Goal: Information Seeking & Learning: Learn about a topic

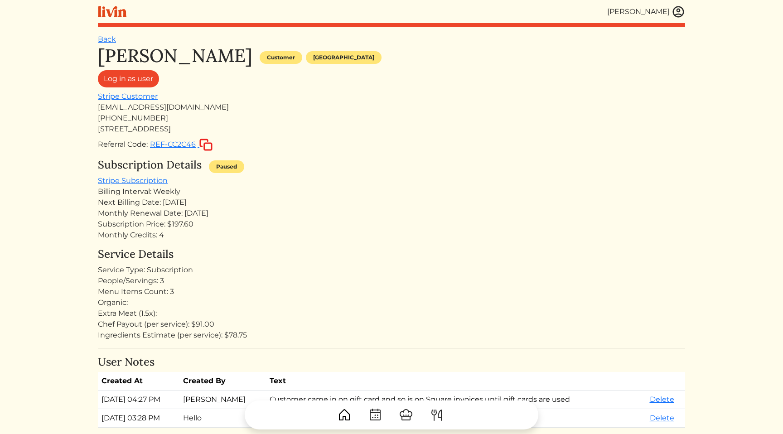
click at [401, 169] on div "Subscription Details Paused" at bounding box center [391, 167] width 587 height 17
click at [355, 202] on div "Next Billing Date: [DATE]" at bounding box center [391, 202] width 587 height 11
click at [674, 11] on img at bounding box center [679, 12] width 14 height 14
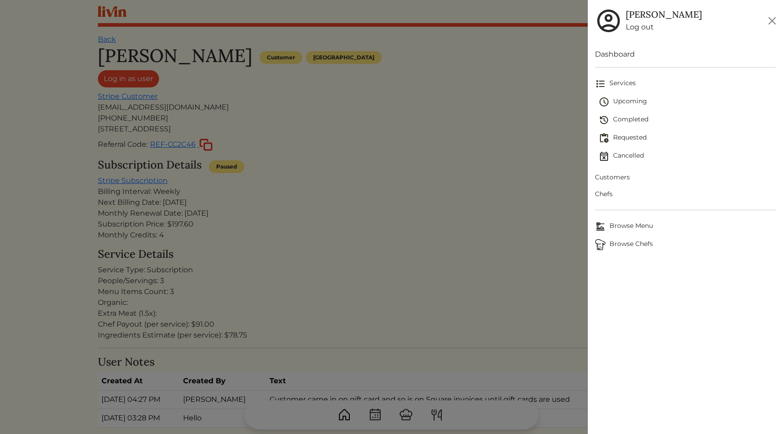
click at [617, 175] on span "Customers" at bounding box center [685, 178] width 181 height 10
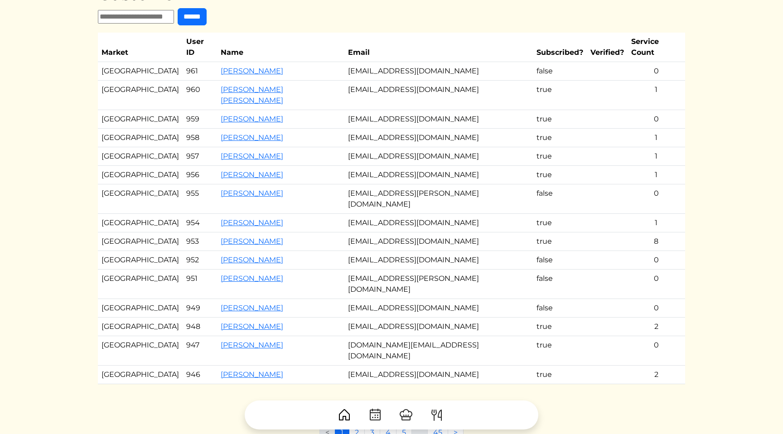
scroll to position [53, 0]
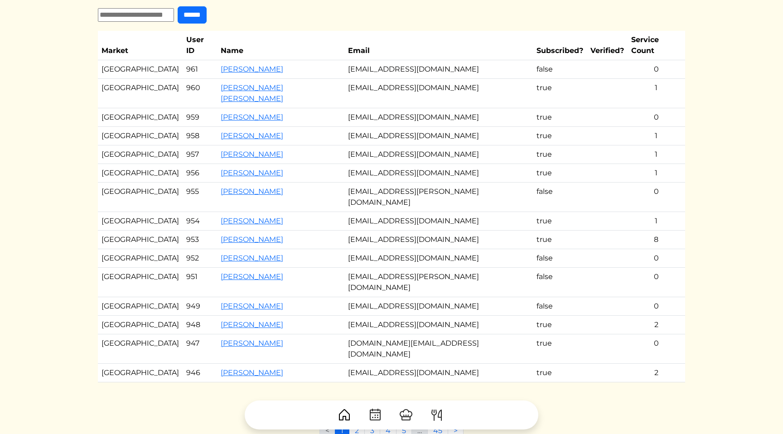
click at [414, 82] on td "[EMAIL_ADDRESS][DOMAIN_NAME]" at bounding box center [438, 93] width 188 height 29
click at [360, 422] on link "2" at bounding box center [357, 430] width 16 height 17
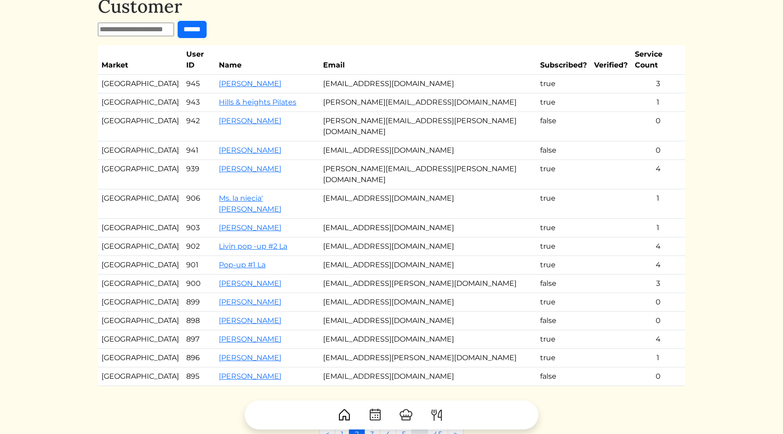
scroll to position [41, 0]
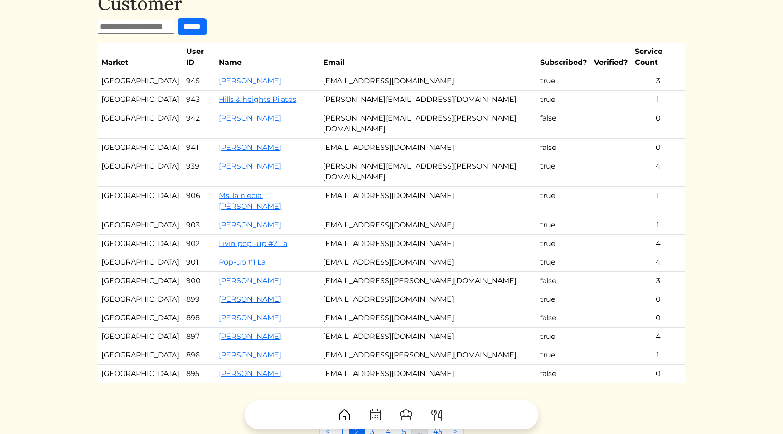
click at [239, 295] on link "[PERSON_NAME]" at bounding box center [250, 299] width 63 height 9
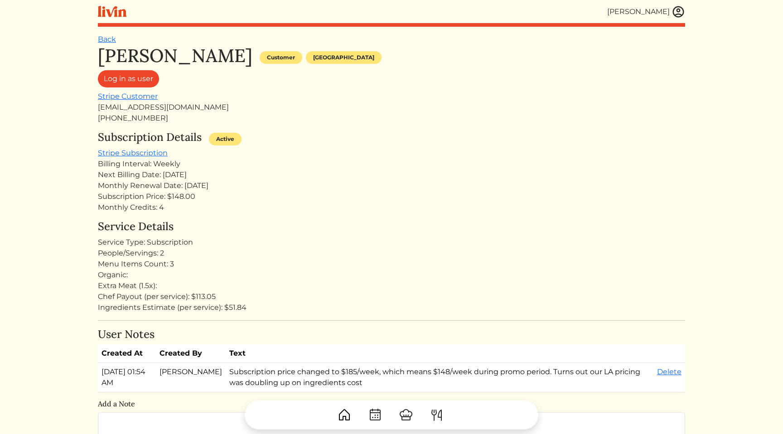
click at [319, 217] on div "[PERSON_NAME] Customer [GEOGRAPHIC_DATA] Log in as user Stripe Customer [EMAIL_…" at bounding box center [391, 402] width 587 height 714
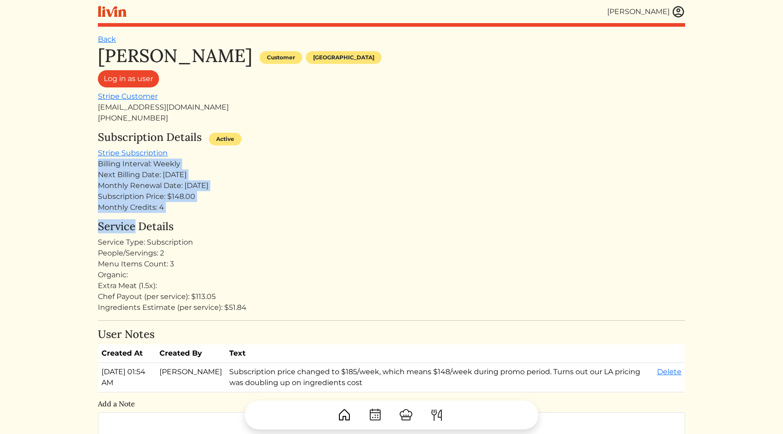
drag, startPoint x: 319, startPoint y: 217, endPoint x: 314, endPoint y: 152, distance: 65.5
click at [314, 152] on div "[PERSON_NAME] Customer [GEOGRAPHIC_DATA] Log in as user Stripe Customer [EMAIL_…" at bounding box center [391, 402] width 587 height 714
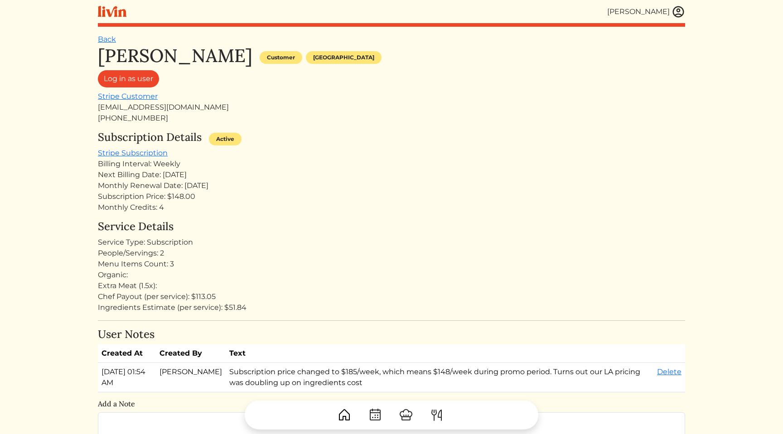
click at [285, 151] on div "Subscription Details Active Stripe Subscription Billing Interval: Weekly Next B…" at bounding box center [391, 172] width 587 height 82
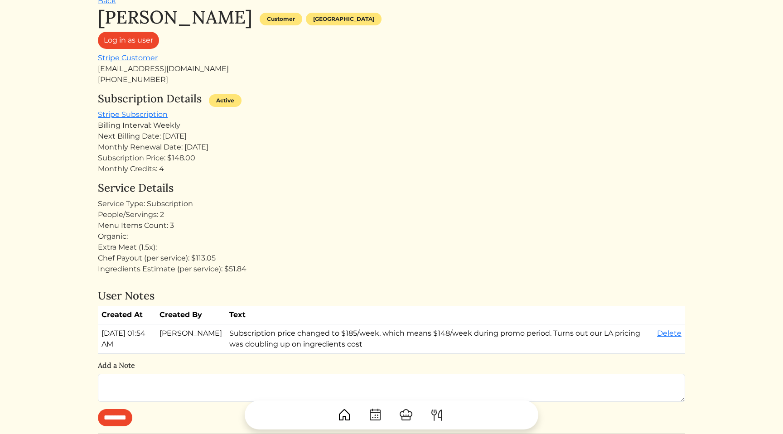
click at [200, 206] on div "Service Type: Subscription" at bounding box center [391, 203] width 587 height 11
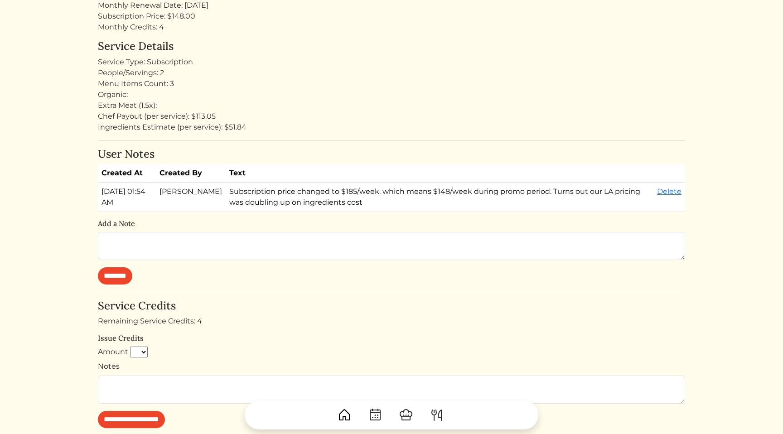
click at [68, 211] on html "[PERSON_NAME] [PERSON_NAME] Log out Dashboard Services Upcoming Completed Reque…" at bounding box center [391, 37] width 783 height 434
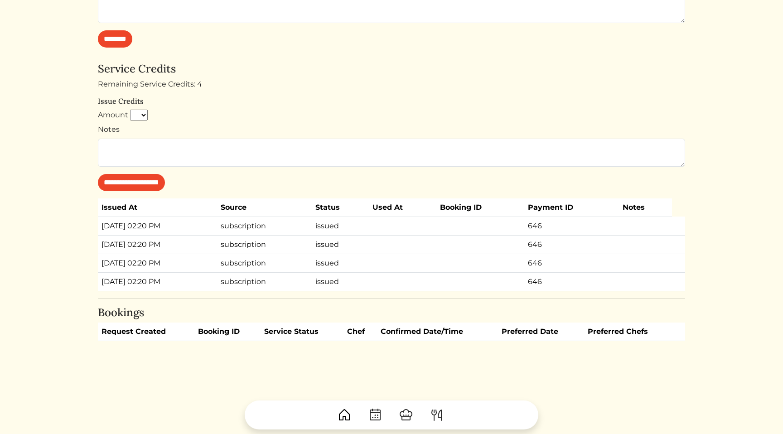
scroll to position [422, 0]
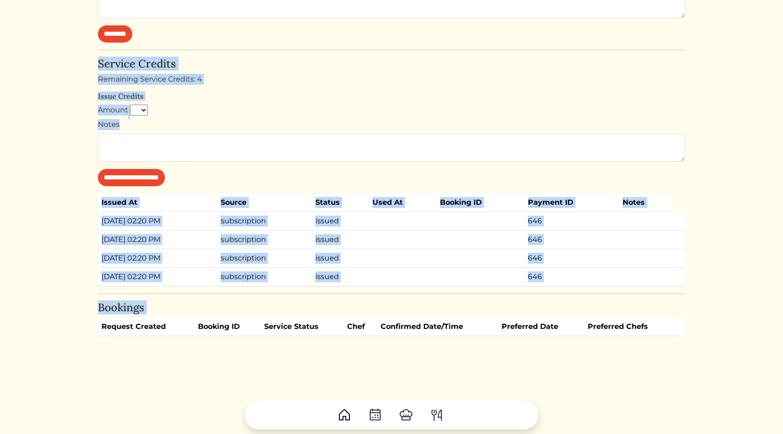
drag, startPoint x: 68, startPoint y: 211, endPoint x: 98, endPoint y: 319, distance: 111.5
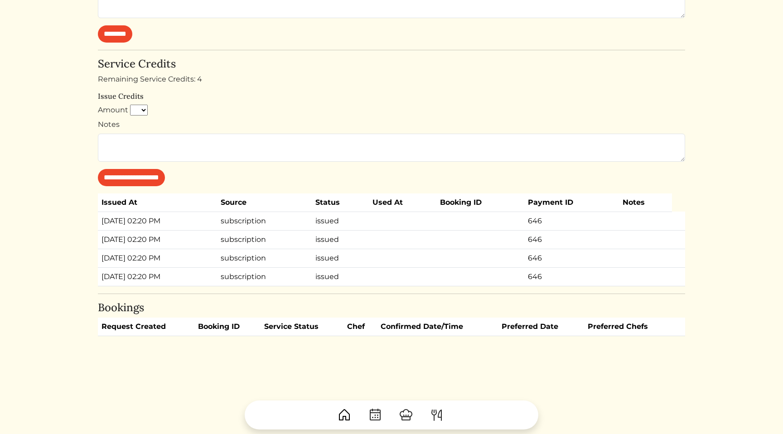
drag, startPoint x: 78, startPoint y: 285, endPoint x: 81, endPoint y: 214, distance: 71.2
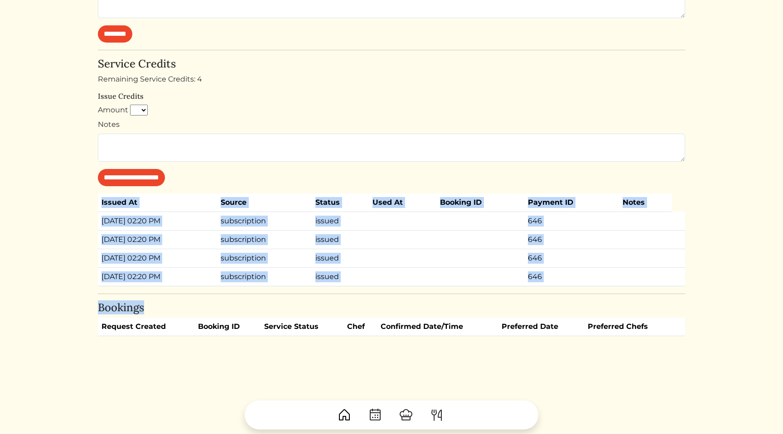
drag, startPoint x: 101, startPoint y: 204, endPoint x: 266, endPoint y: 309, distance: 195.3
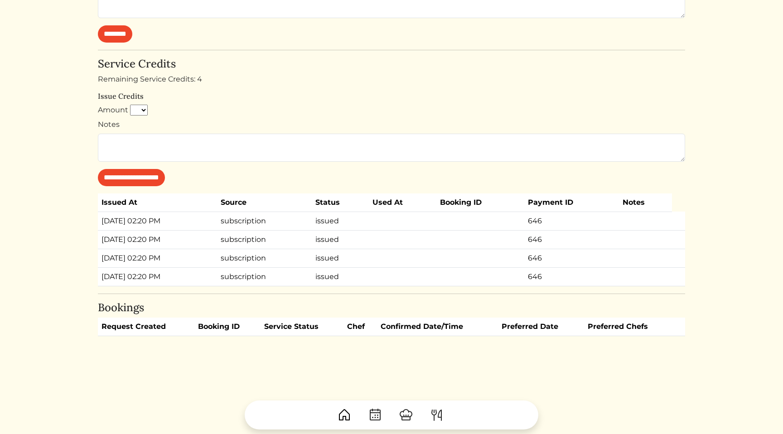
click at [312, 274] on td "subscription" at bounding box center [264, 276] width 95 height 19
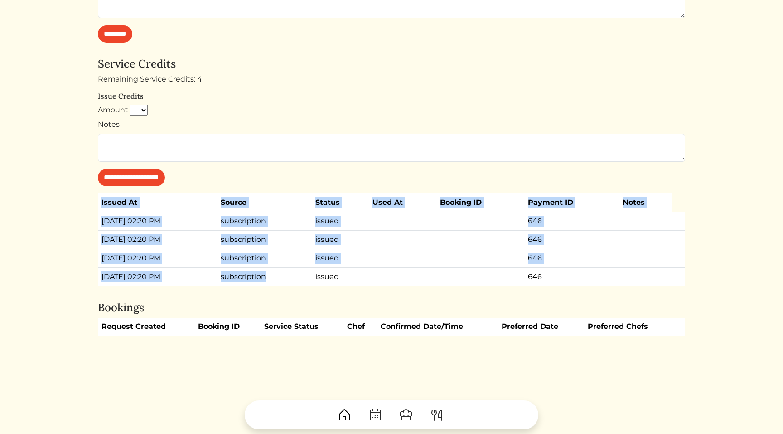
drag, startPoint x: 318, startPoint y: 274, endPoint x: 325, endPoint y: 192, distance: 82.7
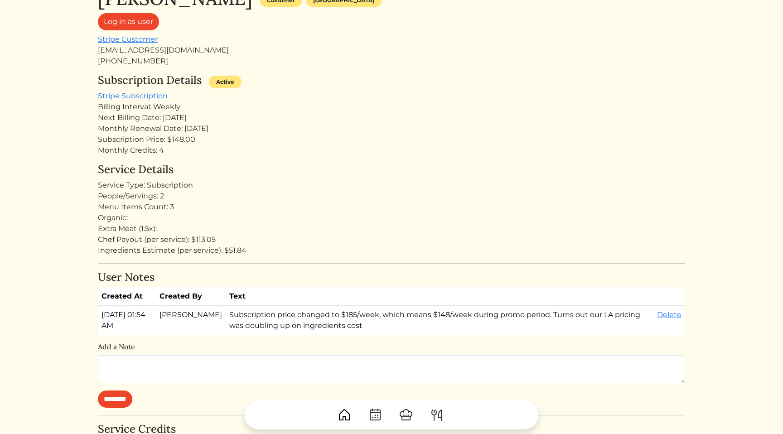
scroll to position [0, 0]
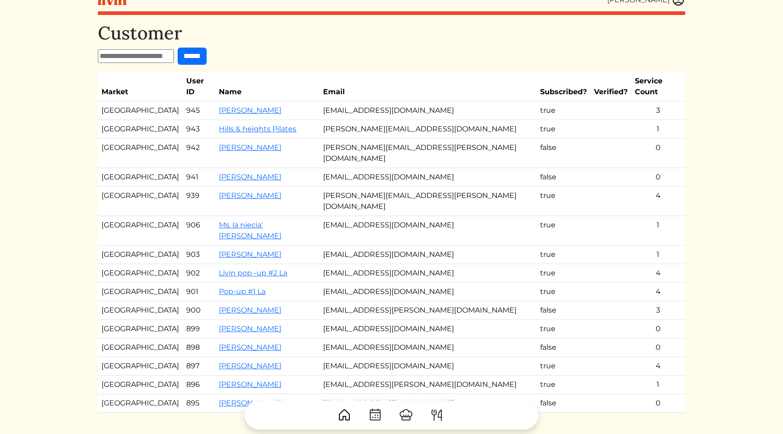
scroll to position [41, 0]
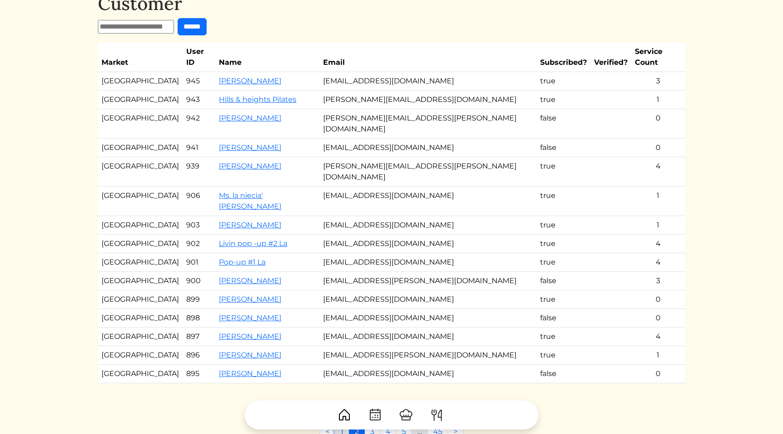
click at [345, 423] on link "1" at bounding box center [342, 431] width 14 height 17
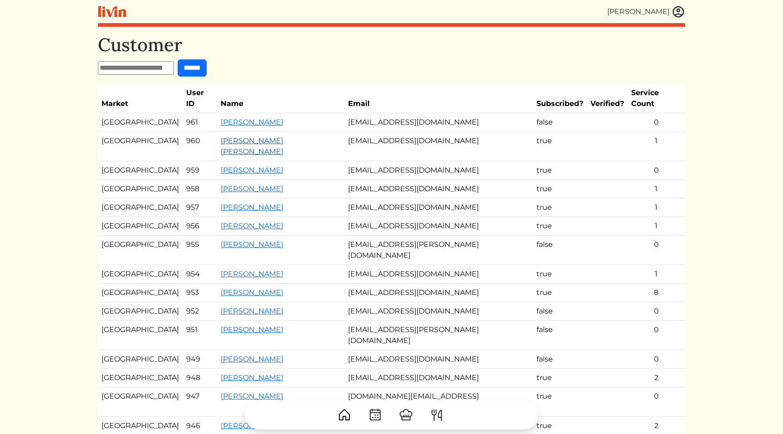
click at [283, 136] on link "[PERSON_NAME] [PERSON_NAME]" at bounding box center [252, 145] width 63 height 19
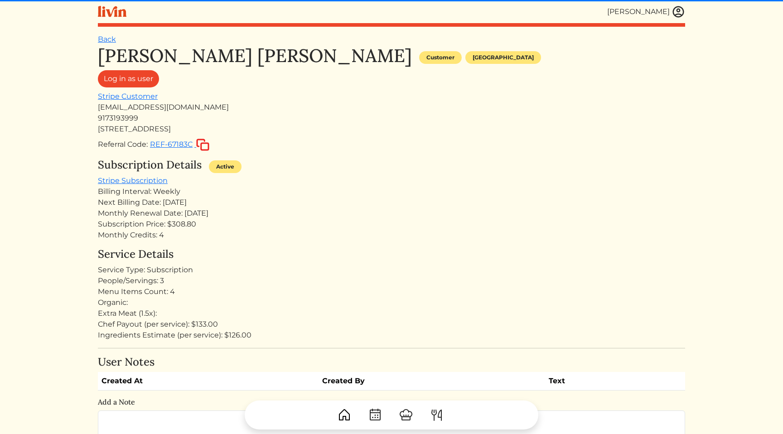
click at [329, 143] on div "Referral Code: REF-67183C" at bounding box center [391, 144] width 587 height 13
click at [351, 211] on div "Monthly Renewal Date: [DATE]" at bounding box center [391, 213] width 587 height 11
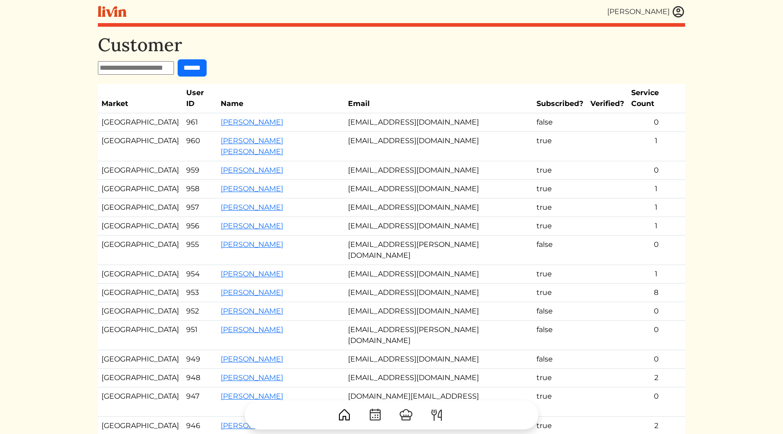
click at [220, 161] on td "[PERSON_NAME]" at bounding box center [281, 170] width 128 height 19
click at [225, 166] on link "[PERSON_NAME]" at bounding box center [252, 170] width 63 height 9
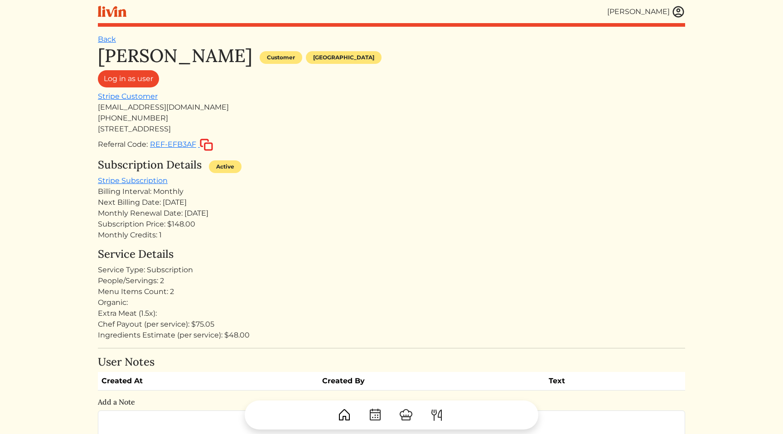
click at [347, 226] on div "Subscription Price: $148.00" at bounding box center [391, 224] width 587 height 11
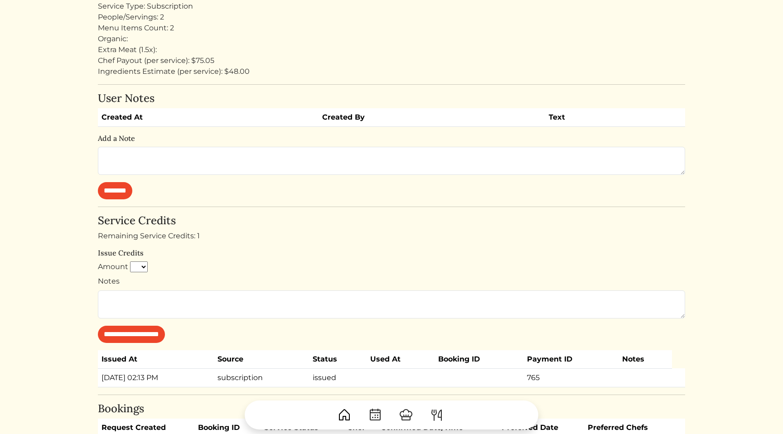
scroll to position [388, 0]
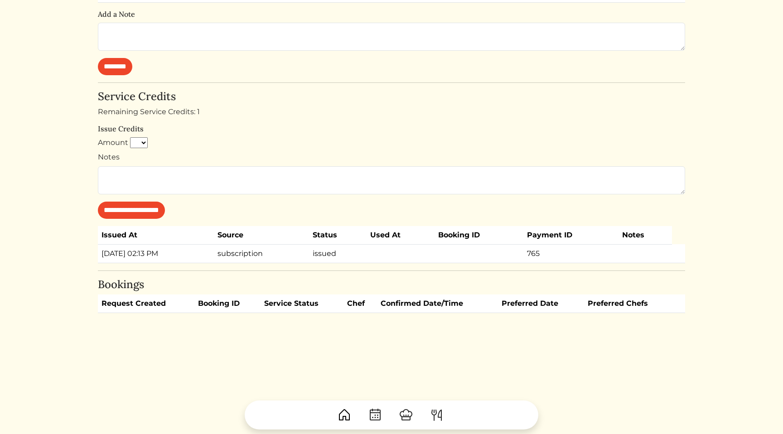
click at [347, 226] on th "Status" at bounding box center [338, 235] width 58 height 19
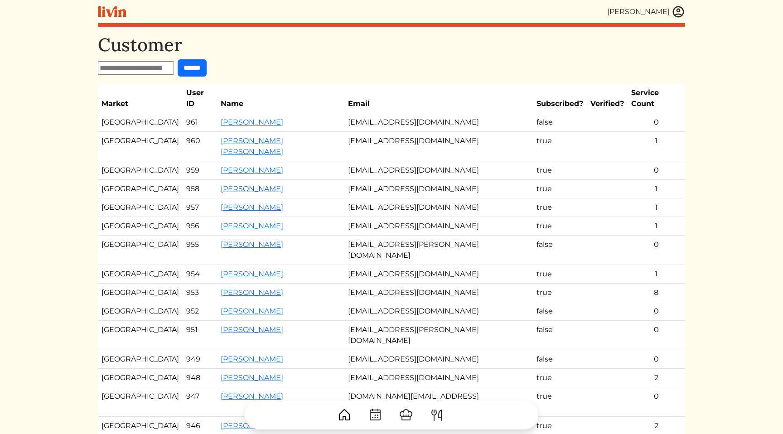
click at [226, 184] on link "[PERSON_NAME]" at bounding box center [252, 188] width 63 height 9
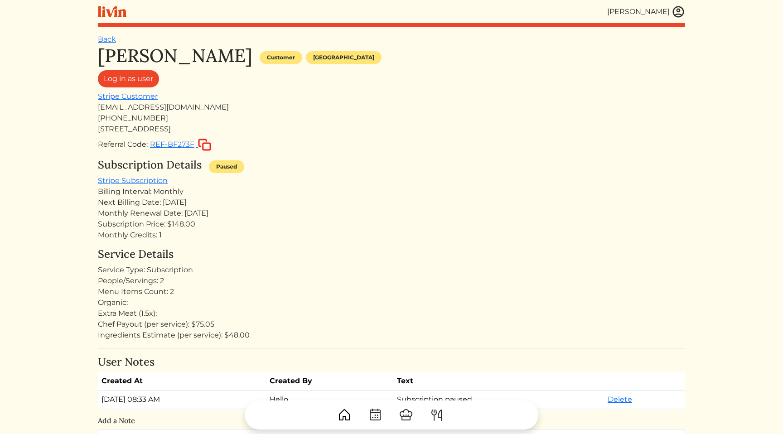
click at [488, 263] on div "Service Details Service Type: Subscription People/Servings: 2 Menu Items Count:…" at bounding box center [391, 294] width 587 height 93
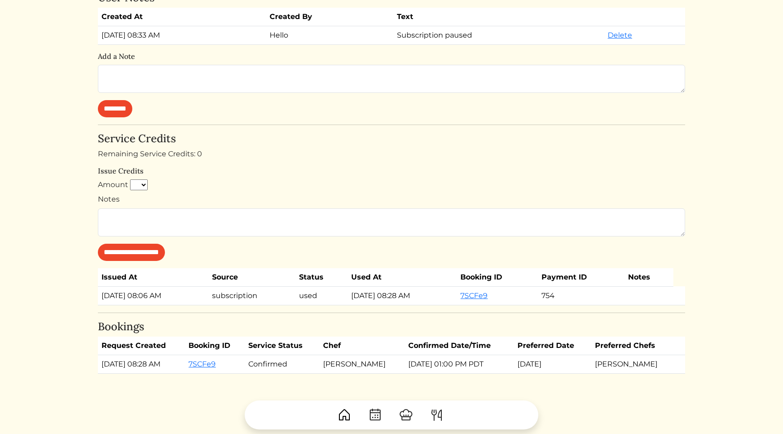
scroll to position [425, 0]
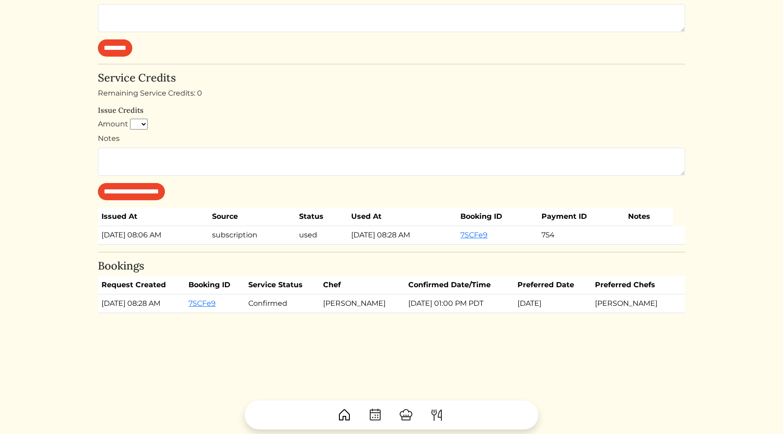
click at [403, 295] on td "[PERSON_NAME]" at bounding box center [361, 304] width 85 height 19
drag, startPoint x: 427, startPoint y: 314, endPoint x: 416, endPoint y: 277, distance: 38.8
click at [416, 277] on div "Back [PERSON_NAME] Customer [GEOGRAPHIC_DATA] Log in as user Stripe Customer [E…" at bounding box center [391, 0] width 587 height 782
click at [361, 262] on h4 "Bookings" at bounding box center [391, 266] width 587 height 13
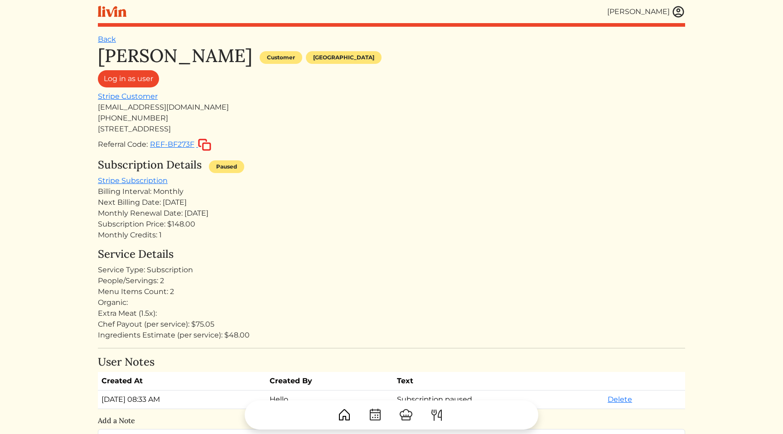
click at [407, 168] on div "Subscription Details Paused" at bounding box center [391, 167] width 587 height 17
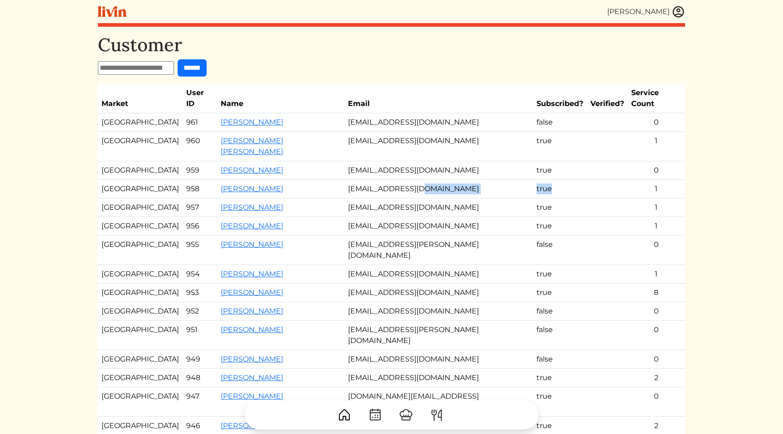
drag, startPoint x: 509, startPoint y: 172, endPoint x: 495, endPoint y: 169, distance: 14.8
click at [495, 180] on tr "[GEOGRAPHIC_DATA] 958 [PERSON_NAME] [EMAIL_ADDRESS][DOMAIN_NAME] true 1" at bounding box center [391, 189] width 587 height 19
click at [459, 180] on td "[EMAIL_ADDRESS][DOMAIN_NAME]" at bounding box center [438, 189] width 188 height 19
click at [246, 203] on link "[PERSON_NAME]" at bounding box center [252, 207] width 63 height 9
click at [292, 180] on td "[PERSON_NAME]" at bounding box center [281, 189] width 128 height 19
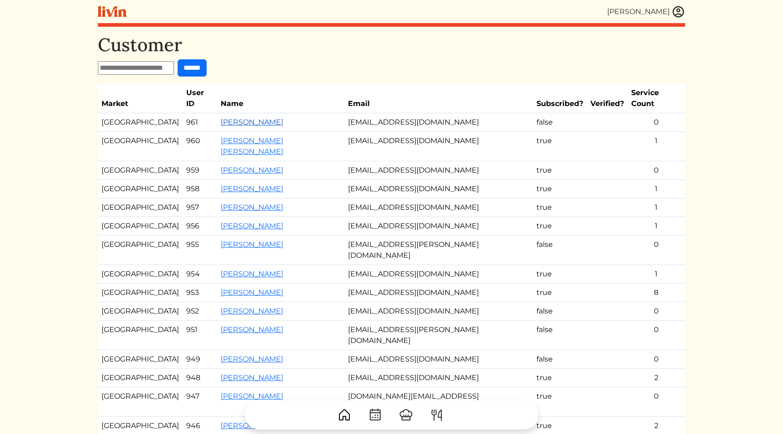
click at [223, 118] on link "[PERSON_NAME]" at bounding box center [252, 122] width 63 height 9
click at [283, 136] on link "[PERSON_NAME] [PERSON_NAME]" at bounding box center [252, 145] width 63 height 19
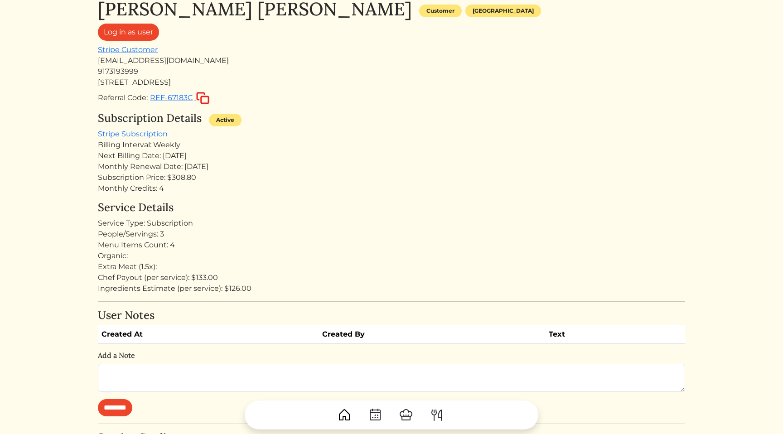
click at [271, 198] on div "[PERSON_NAME] [PERSON_NAME] Customer [GEOGRAPHIC_DATA] Log in as user Stripe Cu…" at bounding box center [391, 363] width 587 height 730
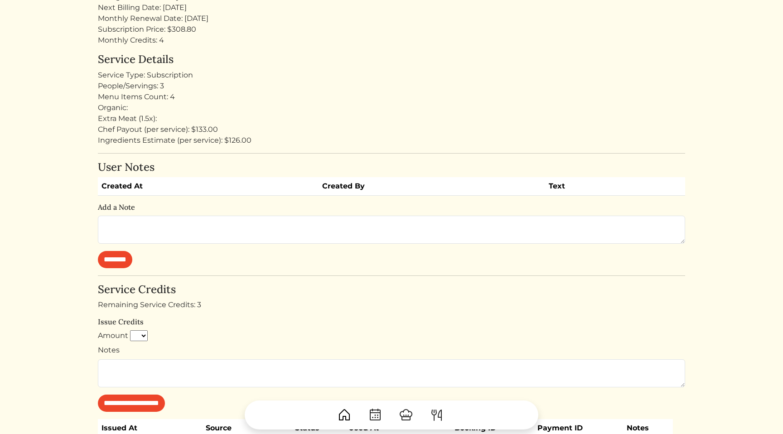
click at [55, 210] on html "[PERSON_NAME] [PERSON_NAME] Log out Dashboard Services Upcoming Completed Reque…" at bounding box center [391, 22] width 783 height 434
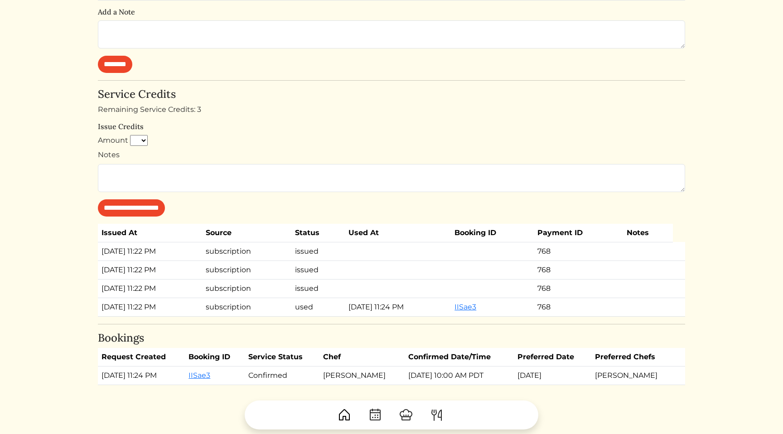
scroll to position [451, 0]
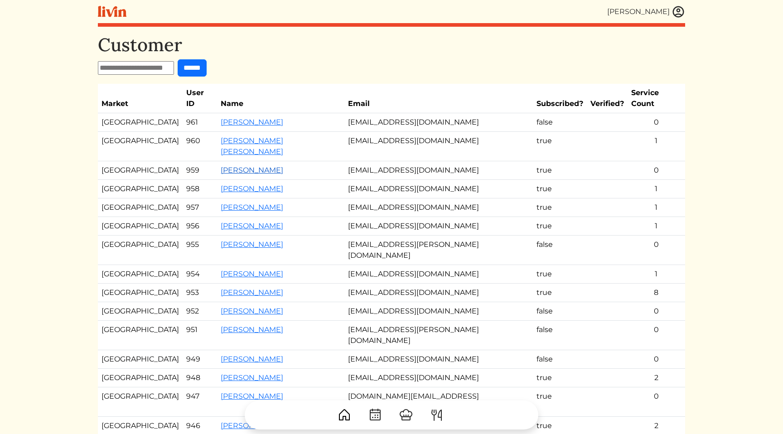
click at [222, 166] on link "[PERSON_NAME]" at bounding box center [252, 170] width 63 height 9
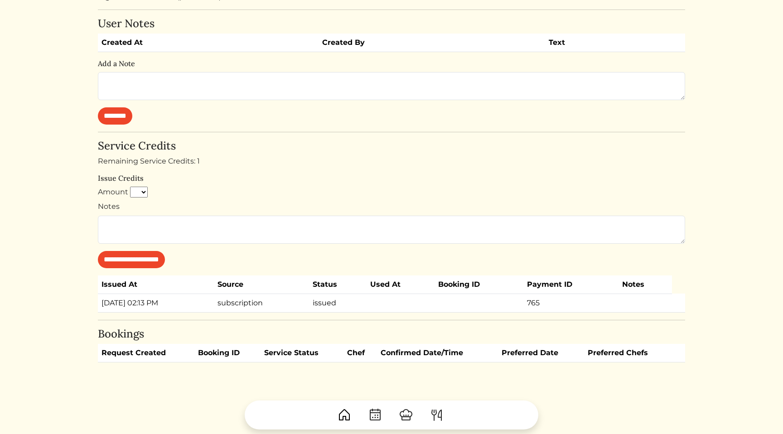
scroll to position [388, 0]
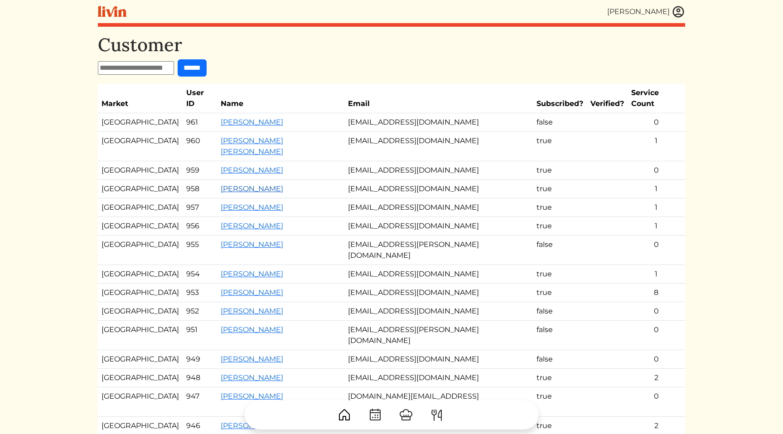
click at [235, 184] on link "[PERSON_NAME]" at bounding box center [252, 188] width 63 height 9
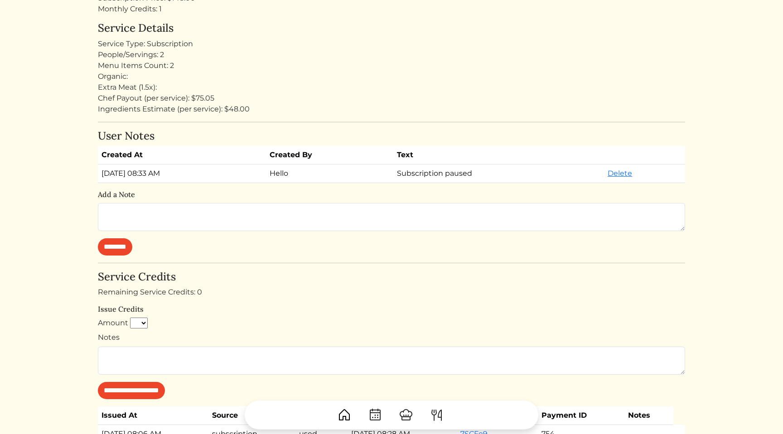
scroll to position [425, 0]
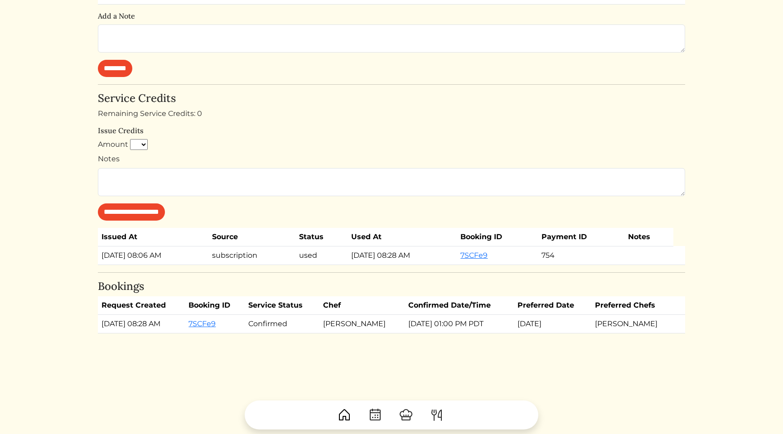
scroll to position [425, 0]
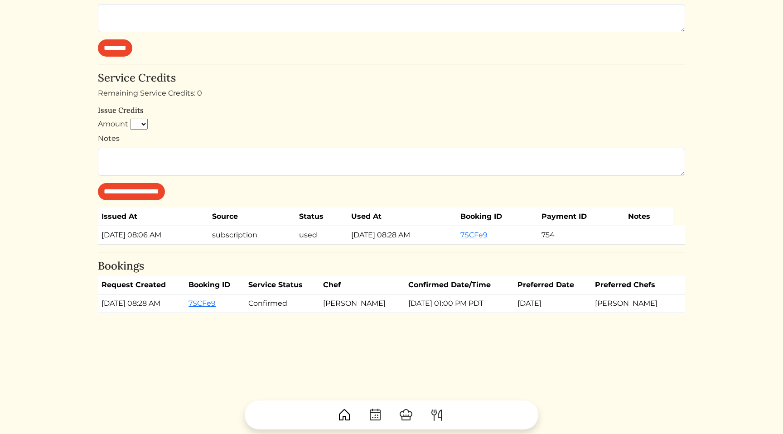
click at [434, 304] on td "[DATE] 01:00 PM PDT" at bounding box center [459, 304] width 109 height 19
click at [459, 318] on div "Back [PERSON_NAME] Customer [GEOGRAPHIC_DATA] Log in as user Stripe Customer [E…" at bounding box center [391, 0] width 587 height 782
drag, startPoint x: 459, startPoint y: 318, endPoint x: 443, endPoint y: 267, distance: 53.3
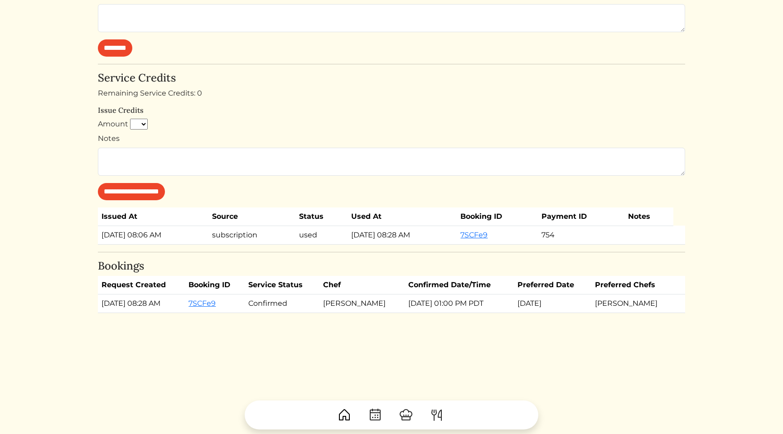
click at [443, 267] on div "Back [PERSON_NAME] Customer [GEOGRAPHIC_DATA] Log in as user Stripe Customer [E…" at bounding box center [391, 0] width 587 height 782
click at [413, 265] on h4 "Bookings" at bounding box center [391, 266] width 587 height 13
click at [424, 305] on td "[DATE] 01:00 PM PDT" at bounding box center [459, 304] width 109 height 19
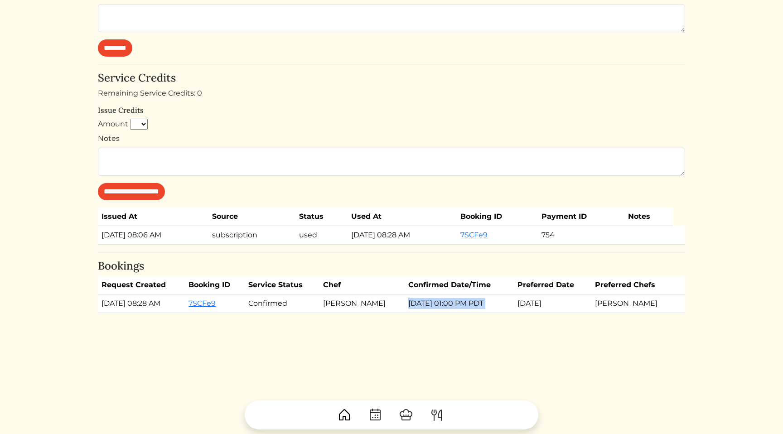
click at [450, 307] on td "[DATE] 01:00 PM PDT" at bounding box center [459, 304] width 109 height 19
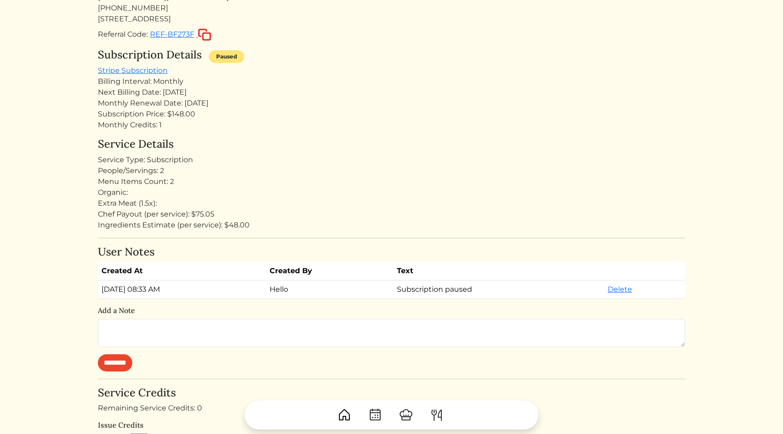
scroll to position [0, 0]
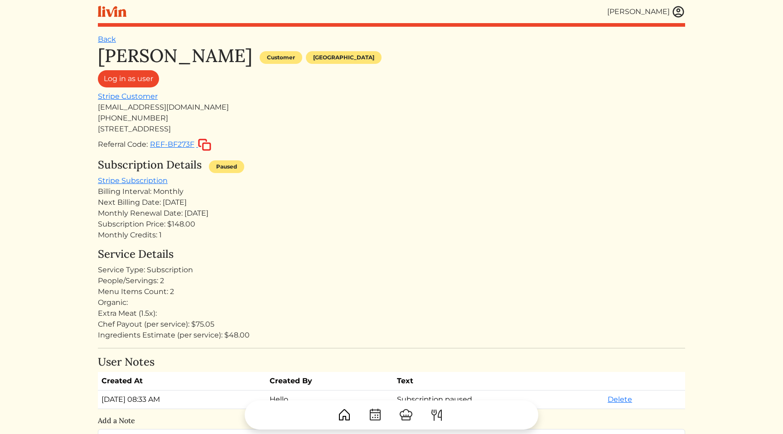
click at [179, 223] on div "Subscription Price: $148.00" at bounding box center [391, 224] width 587 height 11
click at [368, 148] on div "Referral Code: REF-BF273F" at bounding box center [391, 144] width 587 height 13
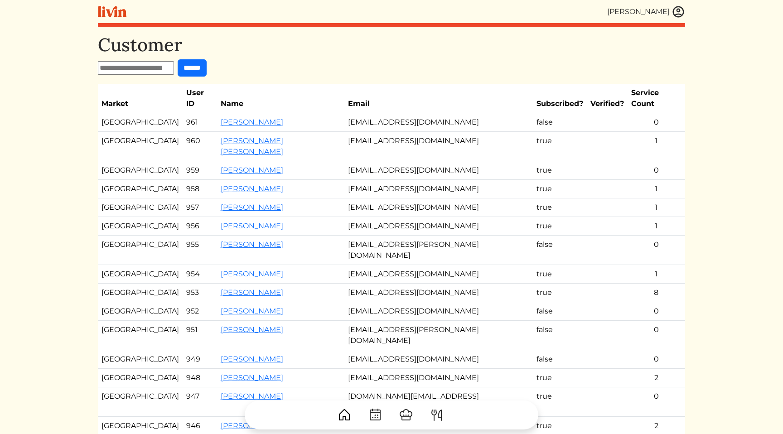
click at [471, 180] on td "[EMAIL_ADDRESS][DOMAIN_NAME]" at bounding box center [438, 189] width 188 height 19
click at [733, 188] on html "[PERSON_NAME] [PERSON_NAME] Log out Dashboard Services Upcoming Completed Reque…" at bounding box center [391, 217] width 783 height 434
click at [533, 236] on td "false" at bounding box center [560, 250] width 54 height 29
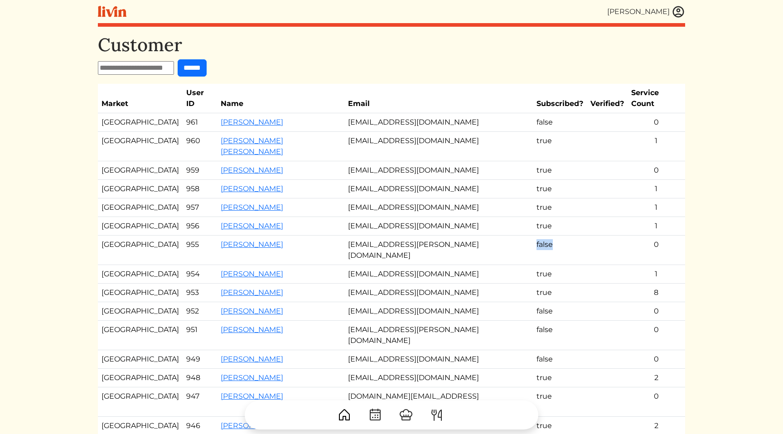
click at [533, 236] on td "false" at bounding box center [560, 250] width 54 height 29
click at [670, 236] on td "0" at bounding box center [657, 250] width 58 height 29
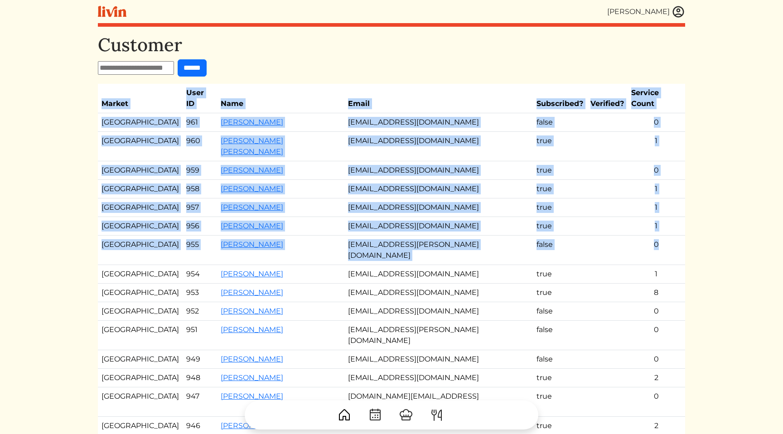
drag, startPoint x: 670, startPoint y: 227, endPoint x: 687, endPoint y: 217, distance: 19.5
click at [687, 217] on div "[PERSON_NAME] [PERSON_NAME] Log out Dashboard Services Upcoming Completed Reque…" at bounding box center [391, 268] width 598 height 536
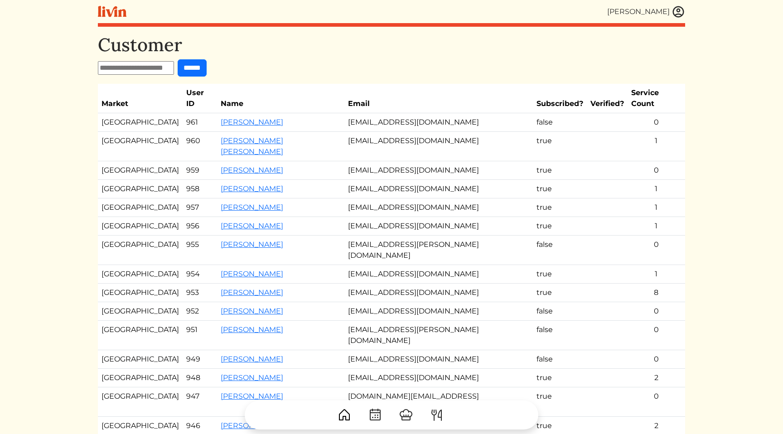
click at [664, 236] on td "0" at bounding box center [657, 250] width 58 height 29
drag, startPoint x: 668, startPoint y: 215, endPoint x: 672, endPoint y: 224, distance: 10.2
click at [672, 236] on td "0" at bounding box center [657, 250] width 58 height 29
click at [673, 236] on td "0" at bounding box center [657, 250] width 58 height 29
drag, startPoint x: 673, startPoint y: 225, endPoint x: 172, endPoint y: 227, distance: 501.1
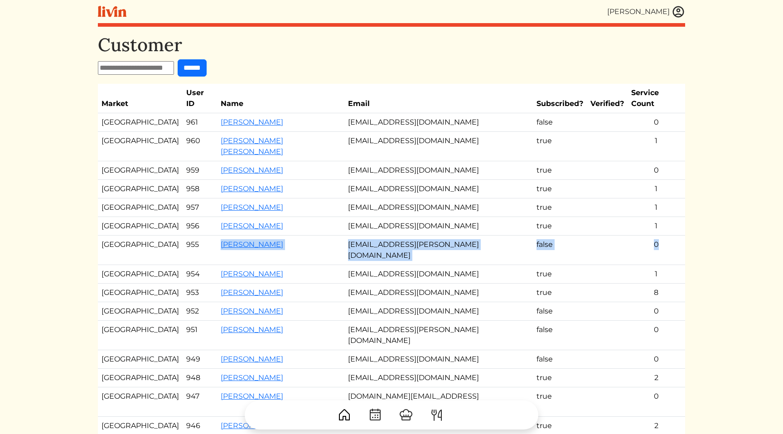
click at [172, 236] on tr "Los Angeles 955 [PERSON_NAME] [EMAIL_ADDRESS][PERSON_NAME][DOMAIN_NAME] false 0" at bounding box center [391, 250] width 587 height 29
click at [121, 236] on td "[GEOGRAPHIC_DATA]" at bounding box center [140, 250] width 85 height 29
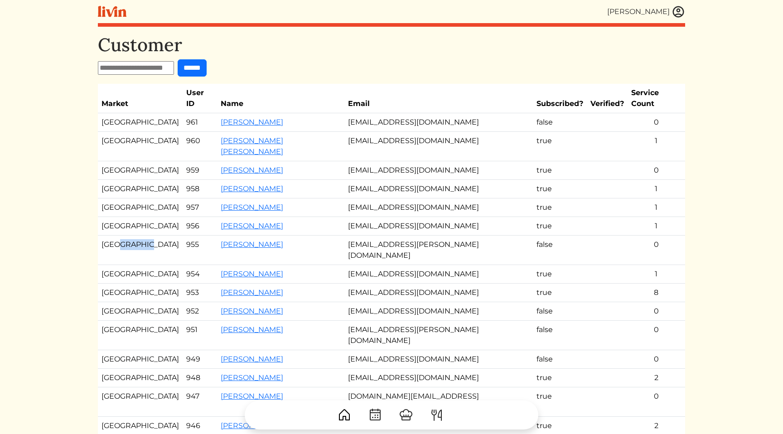
click at [121, 236] on td "[GEOGRAPHIC_DATA]" at bounding box center [140, 250] width 85 height 29
click at [183, 236] on td "955" at bounding box center [200, 250] width 34 height 29
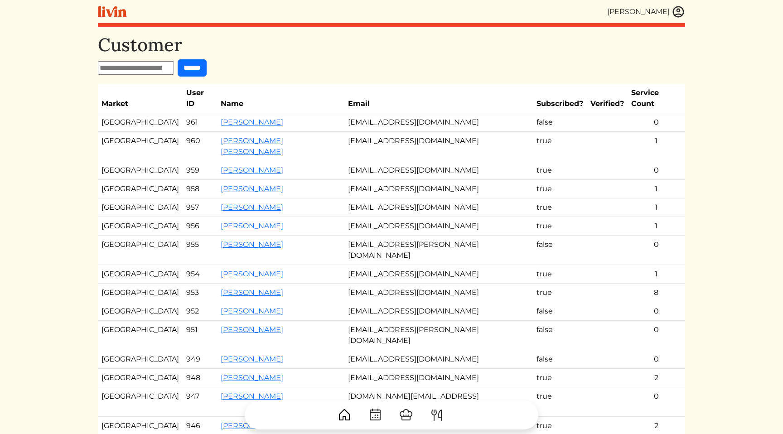
click at [661, 236] on td "0" at bounding box center [657, 250] width 58 height 29
drag, startPoint x: 661, startPoint y: 225, endPoint x: 204, endPoint y: 222, distance: 456.3
click at [204, 236] on tr "Los Angeles 955 [PERSON_NAME] [EMAIL_ADDRESS][PERSON_NAME][DOMAIN_NAME] false 0" at bounding box center [391, 250] width 587 height 29
click at [128, 236] on td "[GEOGRAPHIC_DATA]" at bounding box center [140, 250] width 85 height 29
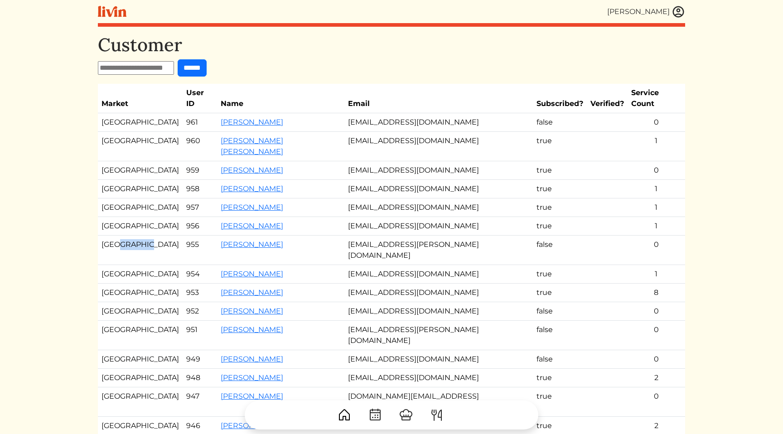
click at [128, 236] on td "[GEOGRAPHIC_DATA]" at bounding box center [140, 250] width 85 height 29
click at [442, 217] on td "[EMAIL_ADDRESS][DOMAIN_NAME]" at bounding box center [438, 226] width 188 height 19
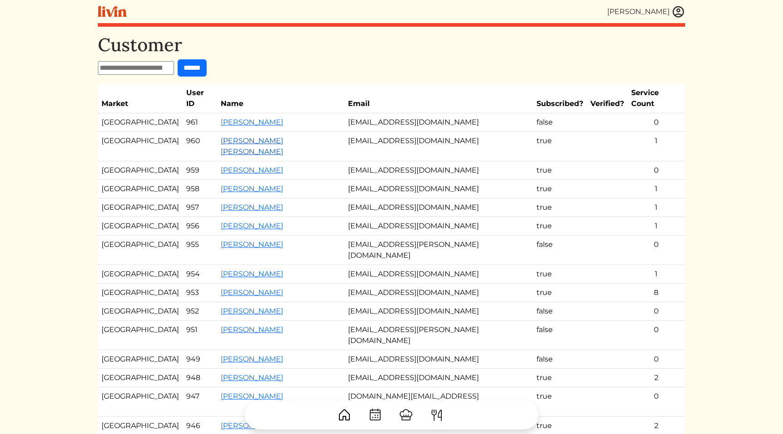
click at [283, 136] on link "[PERSON_NAME] [PERSON_NAME]" at bounding box center [252, 145] width 63 height 19
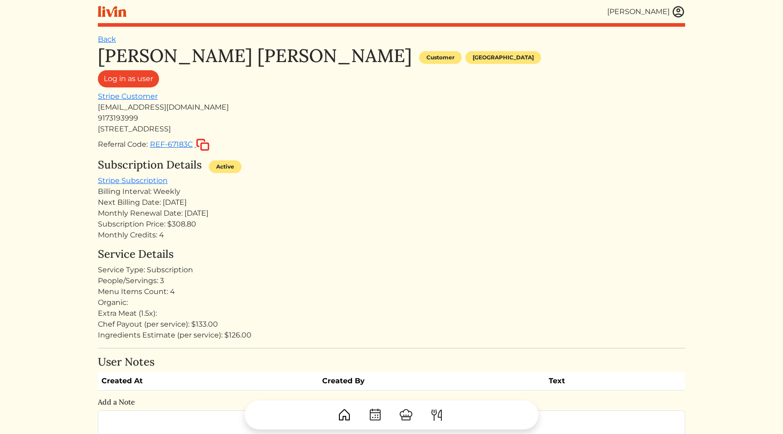
click at [350, 212] on div "Monthly Renewal Date: [DATE]" at bounding box center [391, 213] width 587 height 11
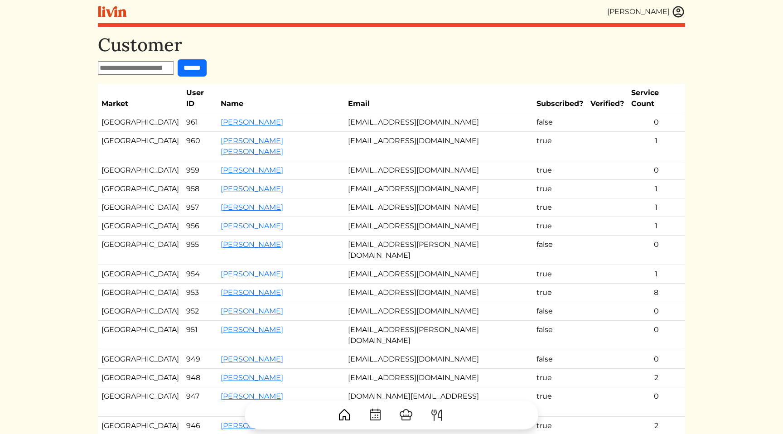
click at [431, 161] on td "[EMAIL_ADDRESS][DOMAIN_NAME]" at bounding box center [438, 170] width 188 height 19
click at [380, 31] on div "[PERSON_NAME] [PERSON_NAME] Log out Dashboard Services Upcoming Completed Reque…" at bounding box center [391, 268] width 598 height 536
